Goal: Find specific page/section: Find specific page/section

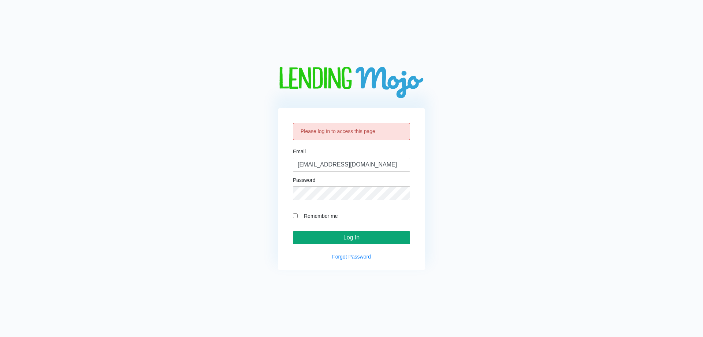
click at [348, 237] on input "Log In" at bounding box center [351, 237] width 117 height 13
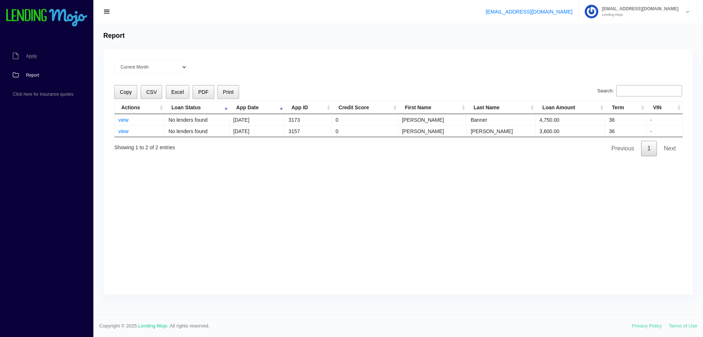
drag, startPoint x: 0, startPoint y: 0, endPoint x: 356, endPoint y: 217, distance: 417.1
click at [356, 217] on div "Current Month [DATE] [DATE] [DATE] [DATE] [DATE] All time Loading Copy CSV Exce…" at bounding box center [398, 171] width 589 height 245
click at [122, 130] on link "view" at bounding box center [123, 131] width 10 height 6
click at [118, 118] on td "view" at bounding box center [140, 119] width 50 height 11
click at [126, 131] on link "view" at bounding box center [123, 131] width 10 height 6
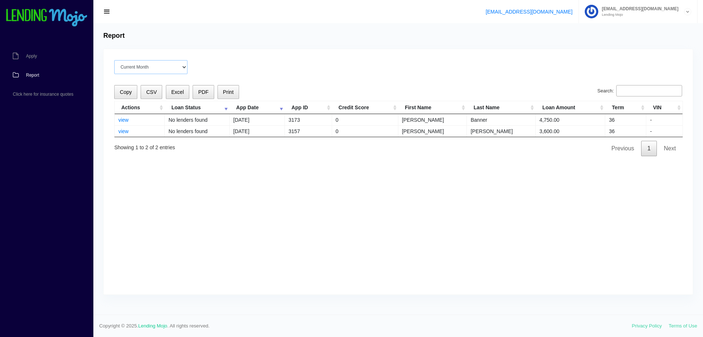
click at [182, 67] on select "Current Month Jul 2025 Jun 2025 May 2025 Apr 2025 Mar 2025 All time" at bounding box center [150, 67] width 73 height 14
click at [114, 60] on select "Current Month Jul 2025 Jun 2025 May 2025 Apr 2025 Mar 2025 All time" at bounding box center [150, 67] width 73 height 14
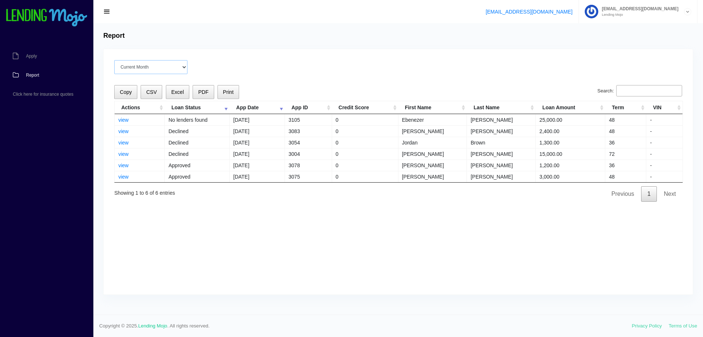
click at [187, 63] on select "Current Month Jul 2025 Jun 2025 May 2025 Apr 2025 Mar 2025 All time" at bounding box center [150, 67] width 73 height 14
click at [264, 51] on div "Current Month Jul 2025 Jun 2025 May 2025 Apr 2025 Mar 2025 All time Loading Cop…" at bounding box center [398, 171] width 589 height 245
click at [168, 66] on select "Current Month Jul 2025 Jun 2025 May 2025 Apr 2025 Mar 2025 All time" at bounding box center [150, 67] width 73 height 14
select select "Current Month"
click at [114, 60] on select "Current Month Jul 2025 Jun 2025 May 2025 Apr 2025 Mar 2025 All time" at bounding box center [150, 67] width 73 height 14
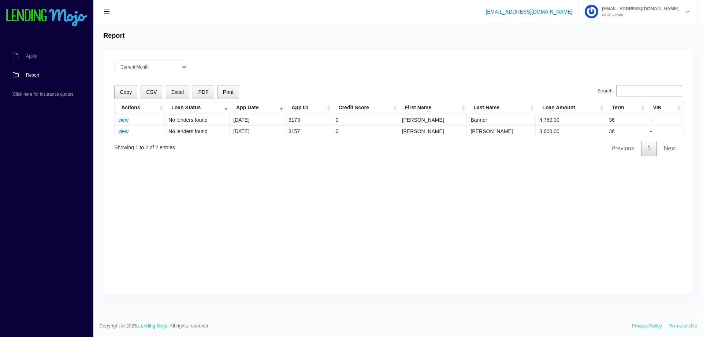
click at [230, 232] on div "Current Month Jul 2025 Jun 2025 May 2025 Apr 2025 Mar 2025 All time Loading Cop…" at bounding box center [398, 171] width 589 height 245
click at [38, 56] on link "Apply" at bounding box center [43, 56] width 86 height 19
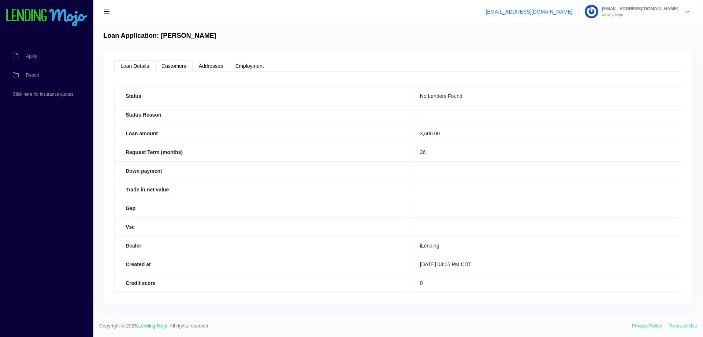
click at [183, 66] on link "Customers" at bounding box center [173, 66] width 37 height 12
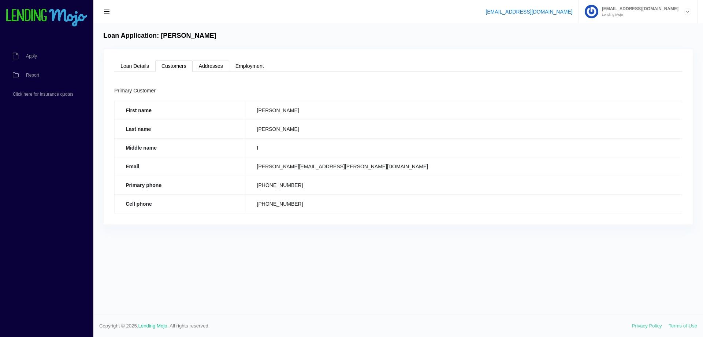
click at [212, 64] on link "Addresses" at bounding box center [211, 66] width 37 height 12
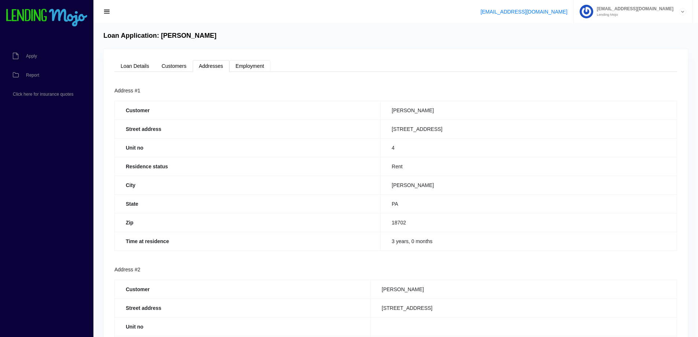
click at [245, 66] on link "Employment" at bounding box center [249, 66] width 41 height 12
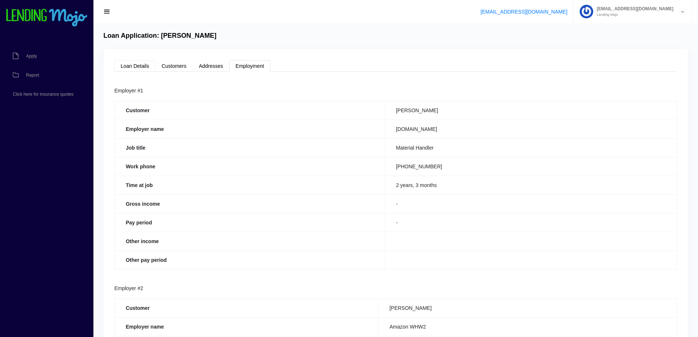
click at [137, 66] on link "Loan Details" at bounding box center [134, 66] width 41 height 12
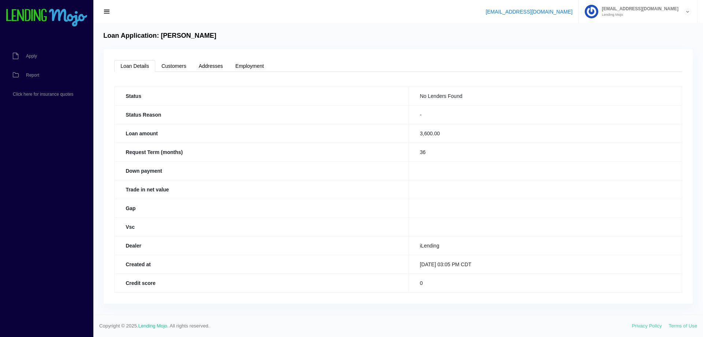
click at [134, 66] on link "Loan Details" at bounding box center [134, 66] width 41 height 12
